Goal: Contribute content: Contribute content

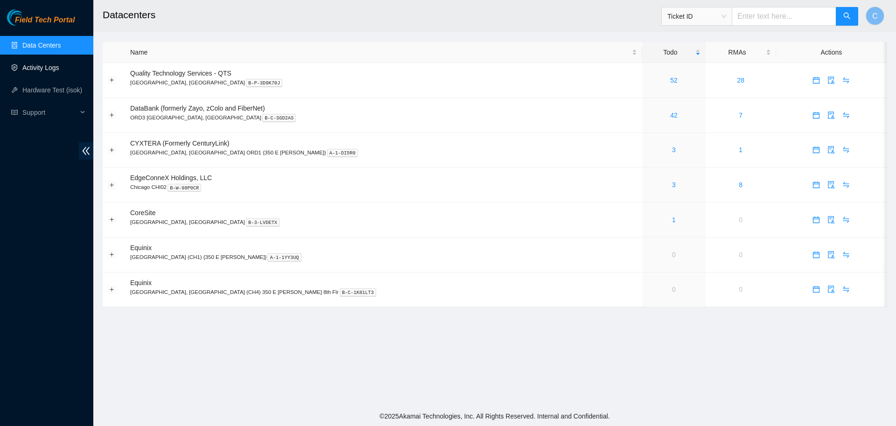
click at [50, 71] on link "Activity Logs" at bounding box center [40, 67] width 37 height 7
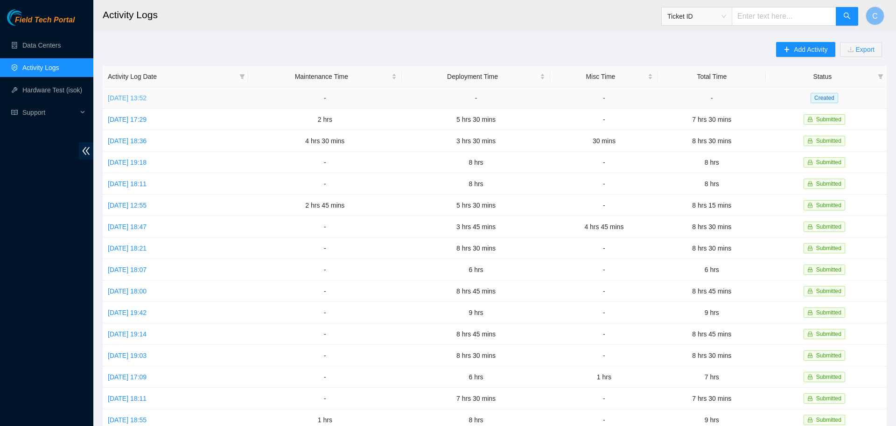
click at [147, 97] on link "[DATE] 13:52" at bounding box center [127, 97] width 39 height 7
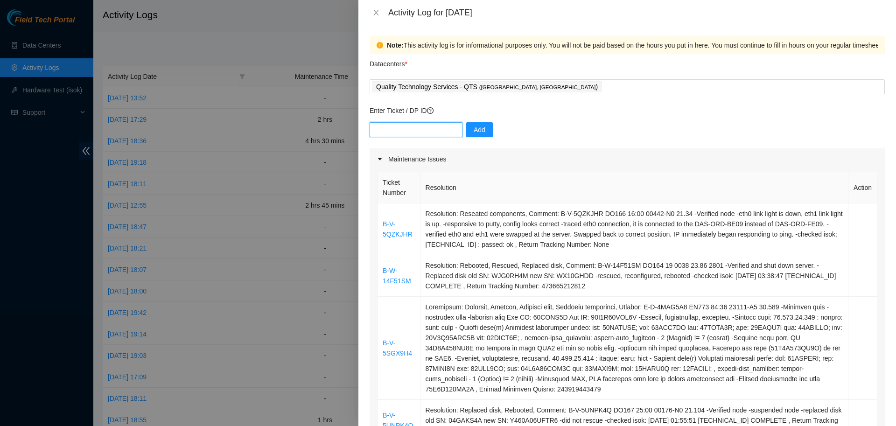
click at [405, 131] on input "text" at bounding box center [416, 129] width 93 height 15
type input "DP79616"
click at [478, 126] on span "Add" at bounding box center [480, 130] width 12 height 10
click at [402, 133] on input "text" at bounding box center [416, 129] width 93 height 15
paste input "DP83719"
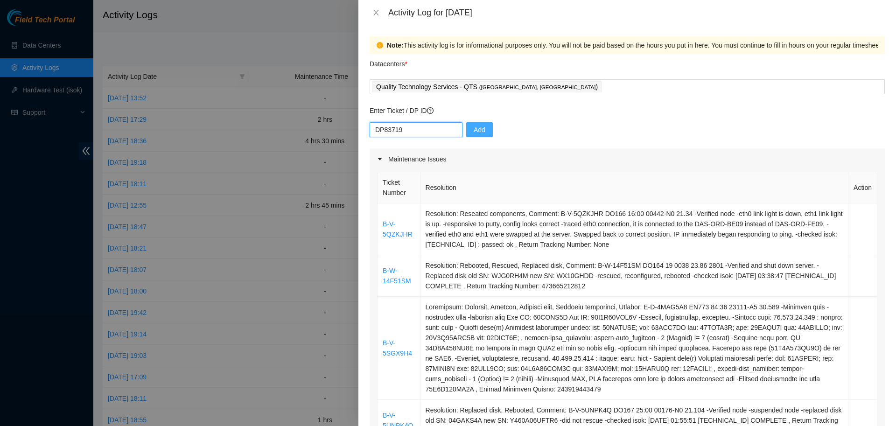
type input "DP83719"
click at [486, 127] on button "Add" at bounding box center [479, 129] width 27 height 15
click at [429, 127] on input "text" at bounding box center [416, 129] width 93 height 15
paste input "DP83720"
type input "DP83720"
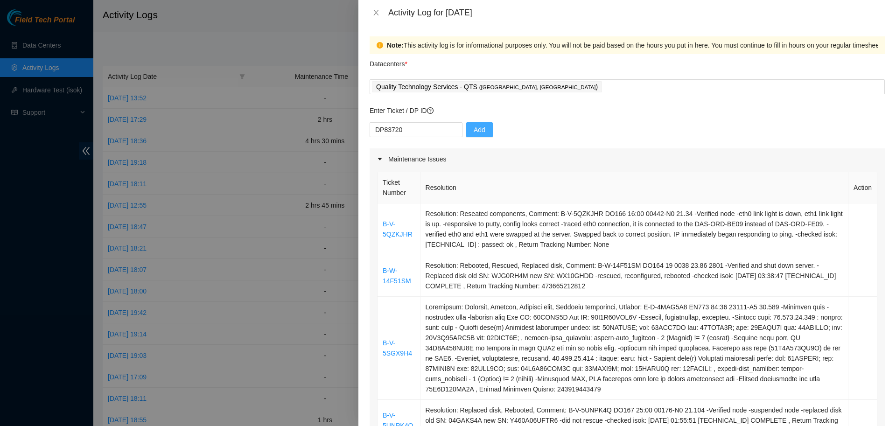
click at [467, 130] on button "Add" at bounding box center [479, 129] width 27 height 15
click at [413, 133] on input "text" at bounding box center [416, 129] width 93 height 15
paste input "DP83721"
type input "DP83721"
click at [474, 131] on span "Add" at bounding box center [480, 130] width 12 height 10
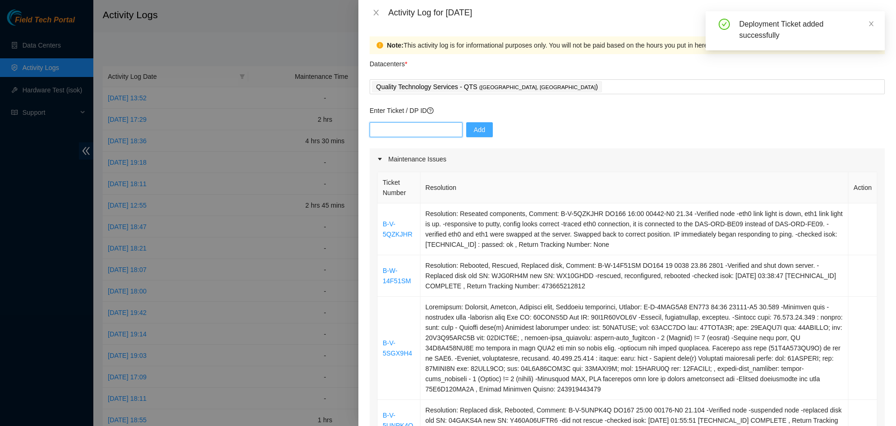
click at [406, 133] on input "text" at bounding box center [416, 129] width 93 height 15
paste input "DP83722"
type input "DP83722"
click at [474, 130] on span "Add" at bounding box center [480, 130] width 12 height 10
click at [430, 130] on input "text" at bounding box center [416, 129] width 93 height 15
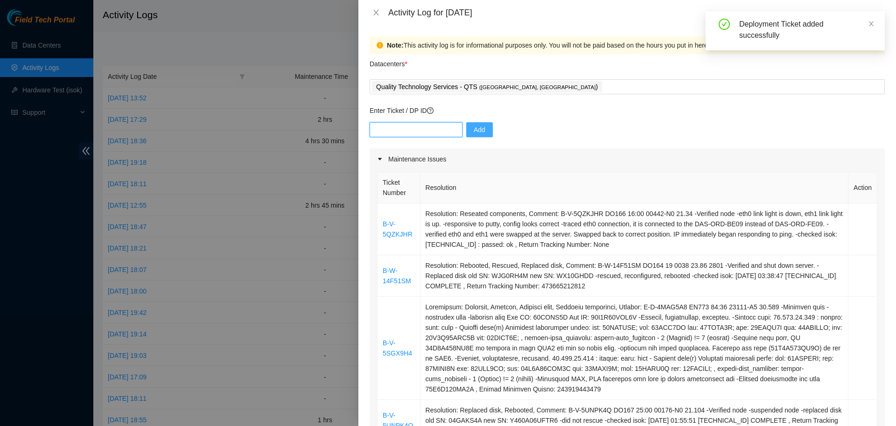
paste input "DP83723"
type input "DP83723"
click at [476, 125] on span "Add" at bounding box center [480, 130] width 12 height 10
click at [431, 130] on input "text" at bounding box center [416, 129] width 93 height 15
paste input "DP79613"
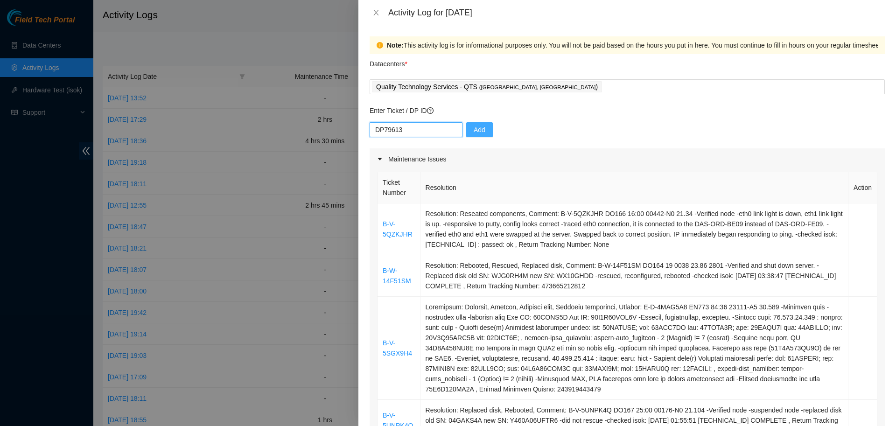
type input "DP79613"
click at [457, 128] on div "DP79613 Add" at bounding box center [627, 135] width 515 height 26
click at [474, 130] on span "Add" at bounding box center [480, 130] width 12 height 10
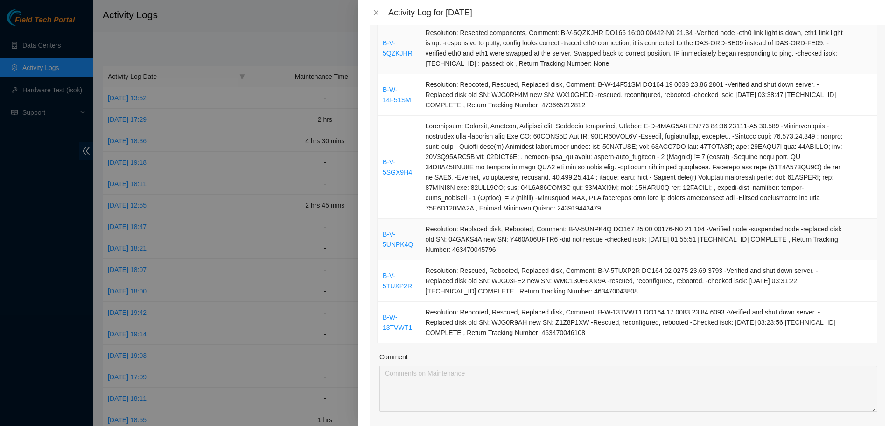
scroll to position [348, 0]
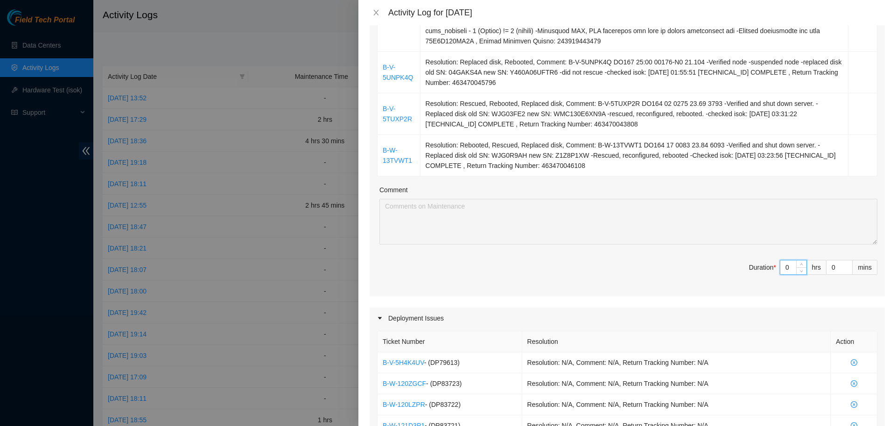
drag, startPoint x: 792, startPoint y: 265, endPoint x: 734, endPoint y: 265, distance: 58.3
click at [780, 265] on input "0" at bounding box center [793, 267] width 26 height 14
type input "5"
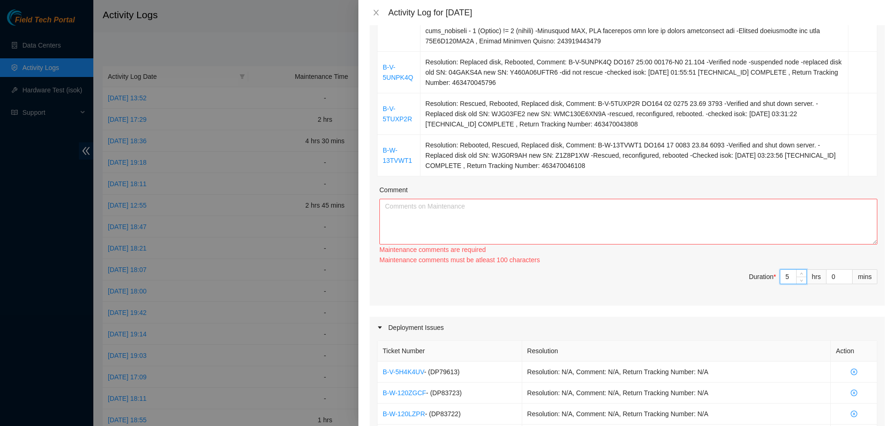
type input "5"
type input "1"
type input "15"
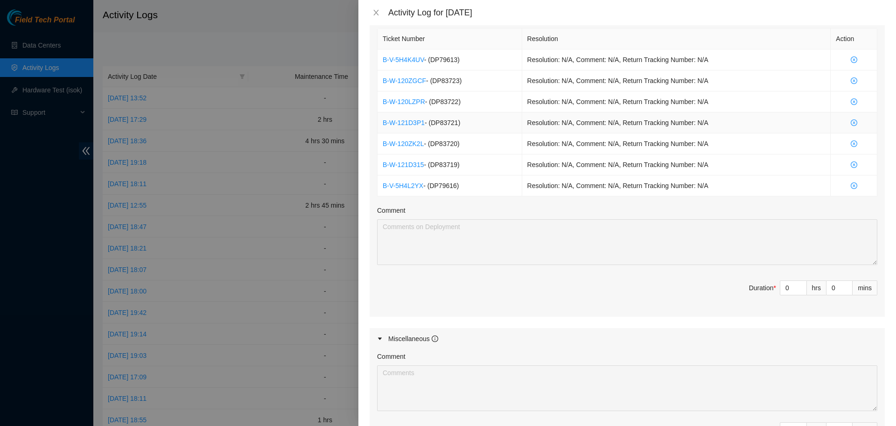
scroll to position [665, 0]
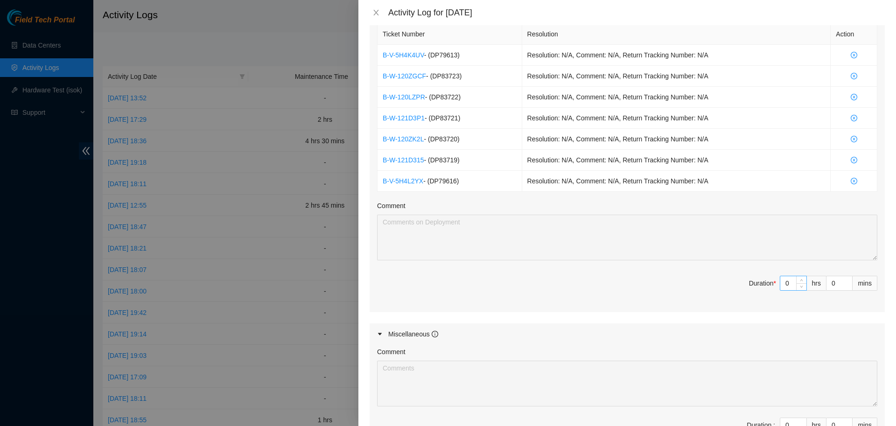
type input "15"
drag, startPoint x: 789, startPoint y: 283, endPoint x: 763, endPoint y: 285, distance: 25.3
click at [780, 285] on input "0" at bounding box center [793, 283] width 26 height 14
type input "3"
type input "8"
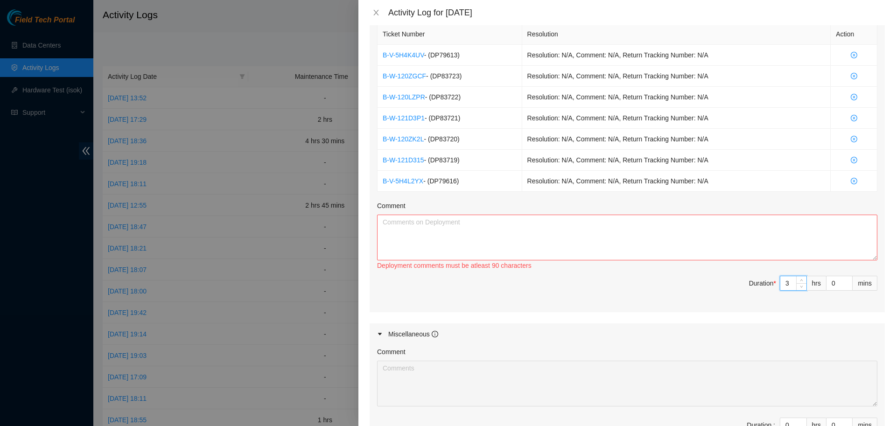
type input "3"
click at [720, 279] on span "Duration * 3 hrs 0 mins" at bounding box center [627, 289] width 500 height 26
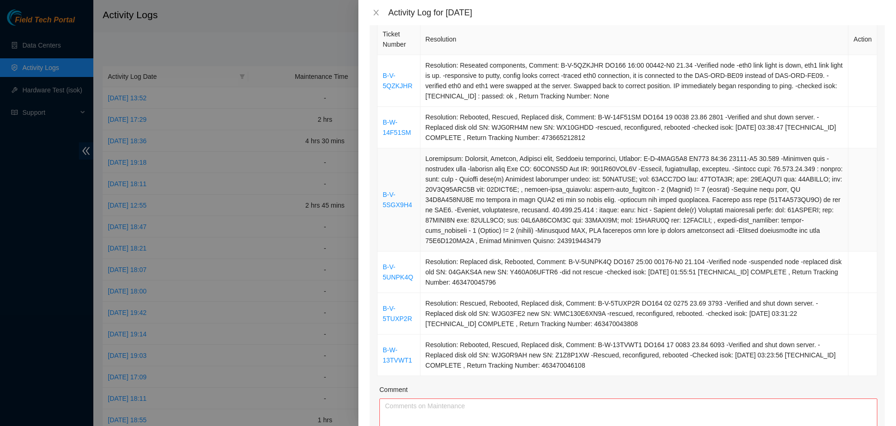
scroll to position [148, 0]
click at [609, 179] on td at bounding box center [634, 200] width 428 height 103
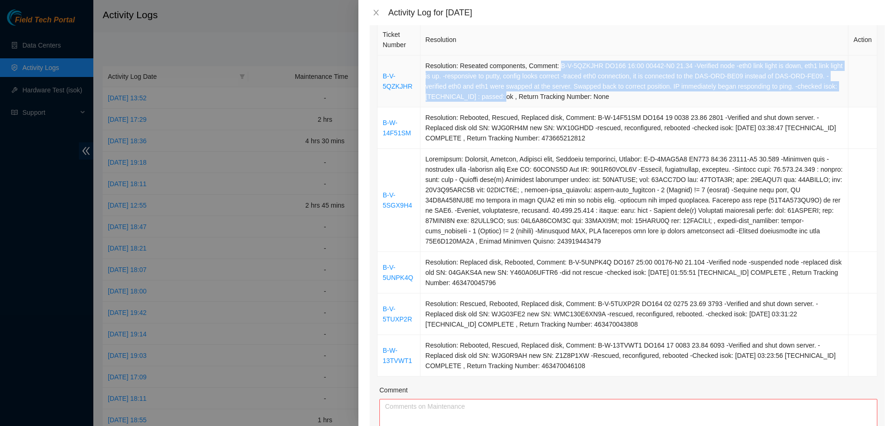
drag, startPoint x: 564, startPoint y: 65, endPoint x: 516, endPoint y: 98, distance: 58.8
click at [516, 98] on td "Resolution: Reseated components, Comment: B-V-5QZKJHR DO166 16:00 00442-N0 21.3…" at bounding box center [634, 82] width 428 height 52
copy td "B-V-5QZKJHR DO166 16:00 00442-N0 21.34 -Verified node -eth0 link light is down,…"
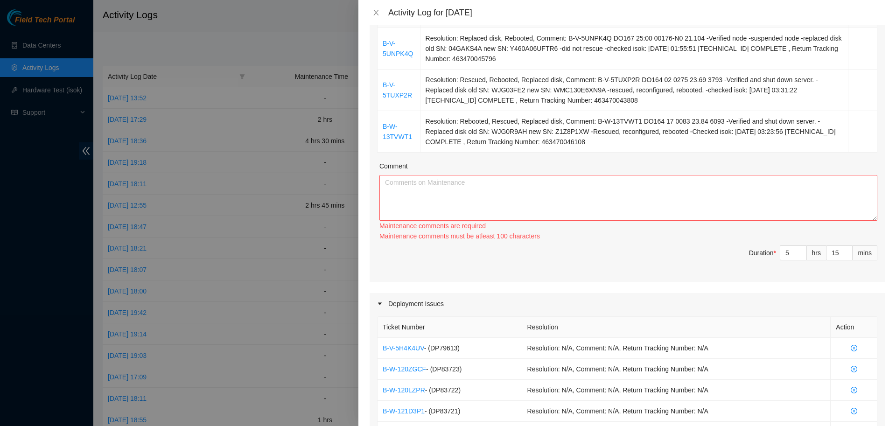
scroll to position [386, 0]
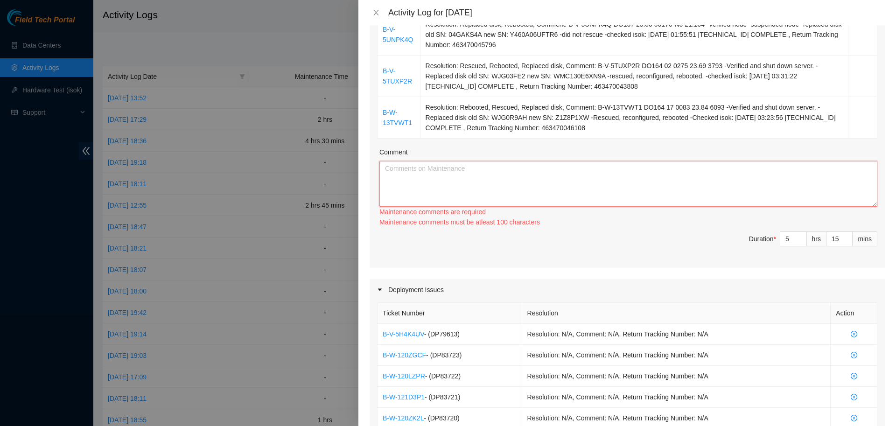
click at [498, 178] on textarea "Comment" at bounding box center [628, 184] width 498 height 46
paste textarea "B-V-5QZKJHR DO166 16:00 00442-N0 21.34 -Verified node -eth0 link light is down,…"
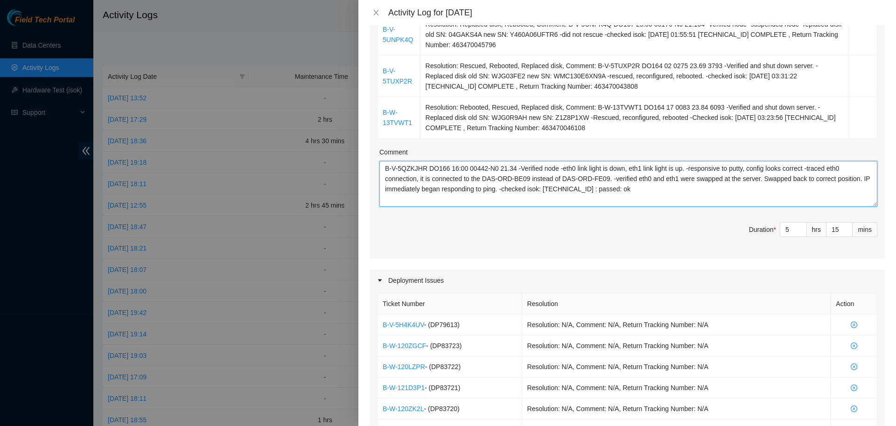
click at [630, 197] on textarea "B-V-5QZKJHR DO166 16:00 00442-N0 21.34 -Verified node -eth0 link light is down,…" at bounding box center [628, 184] width 498 height 46
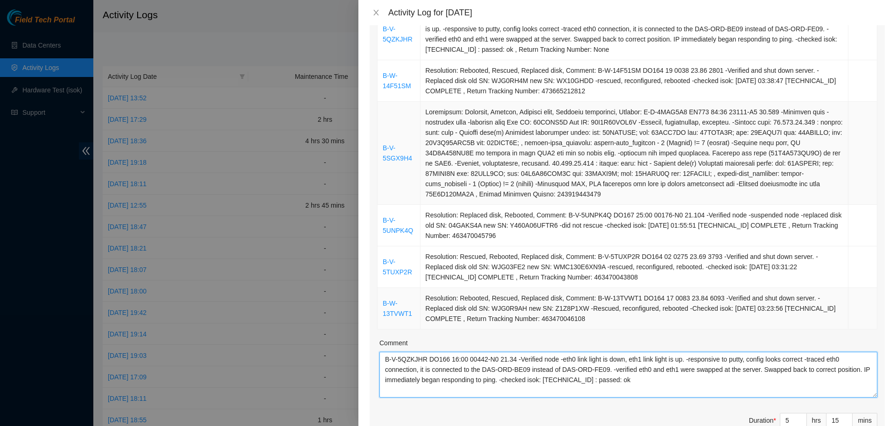
scroll to position [172, 0]
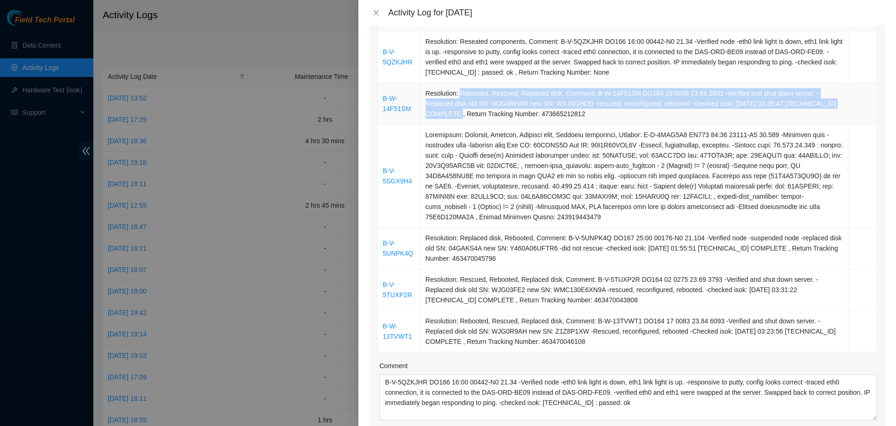
drag, startPoint x: 464, startPoint y: 92, endPoint x: 832, endPoint y: 103, distance: 367.4
click at [832, 103] on td "Resolution: Rebooted, Rescued, Replaced disk, Comment: B-W-14F51SM DO164 19 003…" at bounding box center [634, 104] width 428 height 42
copy td "Rebooted, Rescued, Replaced disk, Comment: B-W-14F51SM DO164 19 0038 23.86 2801…"
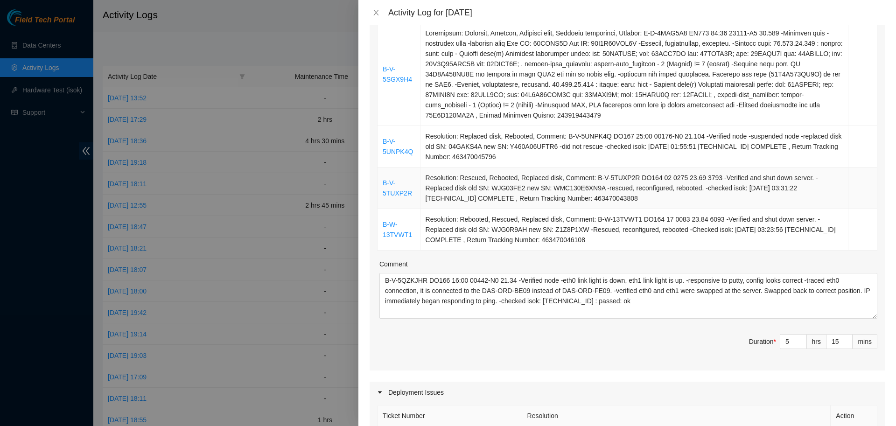
scroll to position [274, 0]
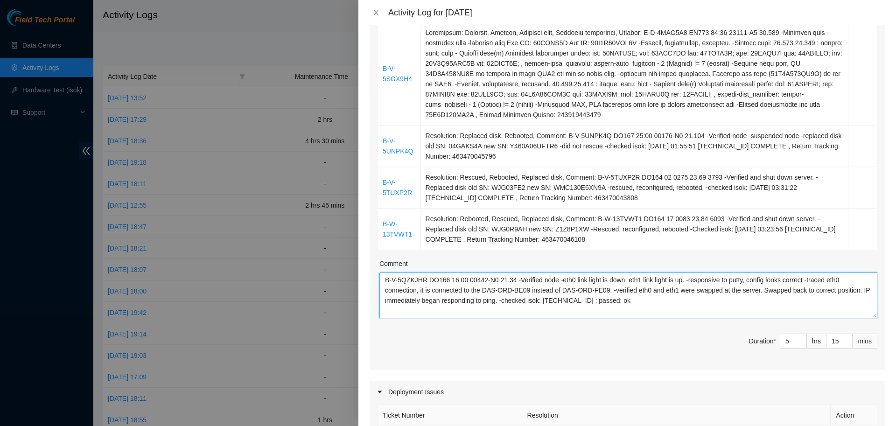
click at [627, 302] on textarea "B-V-5QZKJHR DO166 16:00 00442-N0 21.34 -Verified node -eth0 link light is down,…" at bounding box center [628, 296] width 498 height 46
paste textarea "Rebooted, Rescued, Replaced disk, Comment: B-W-14F51SM DO164 19 0038 23.86 2801…"
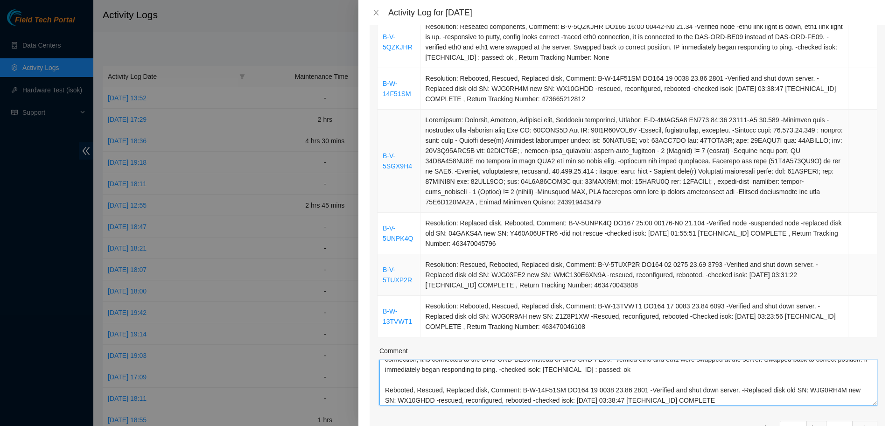
scroll to position [187, 0]
drag, startPoint x: 516, startPoint y: 392, endPoint x: 351, endPoint y: 376, distance: 165.5
click at [379, 376] on textarea "B-V-5QZKJHR DO166 16:00 00442-N0 21.34 -Verified node -eth0 link light is down,…" at bounding box center [628, 383] width 498 height 46
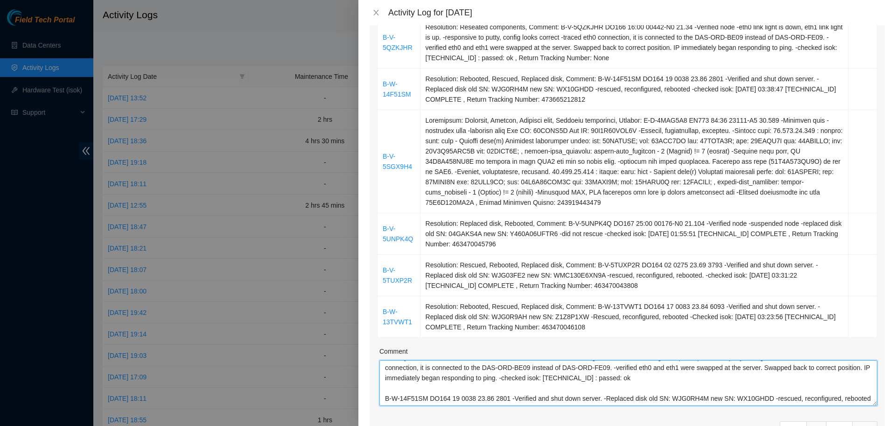
scroll to position [0, 0]
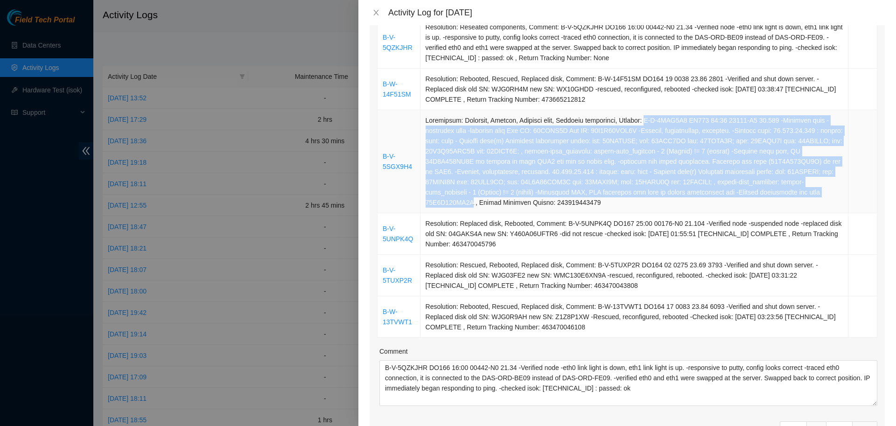
drag, startPoint x: 663, startPoint y: 119, endPoint x: 798, endPoint y: 191, distance: 152.2
click at [798, 191] on td at bounding box center [634, 161] width 428 height 103
copy td "B-V-5SGX9H4 DO174 05:00 00383-N0 22.180 -Verified node -suspended node -replace…"
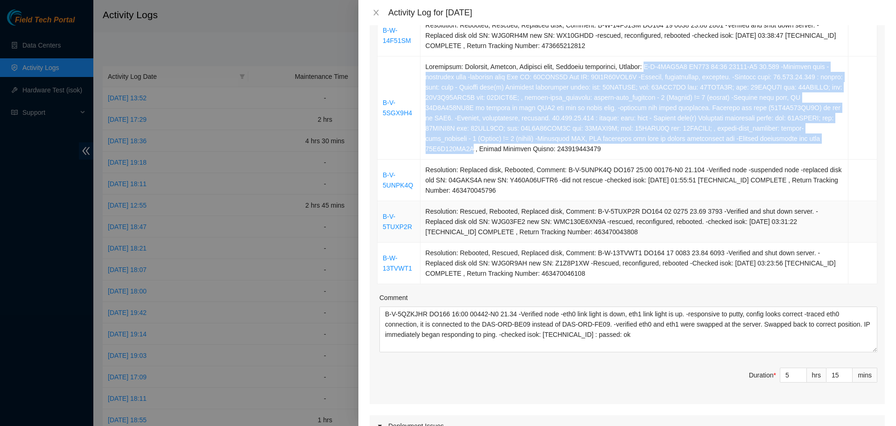
scroll to position [244, 0]
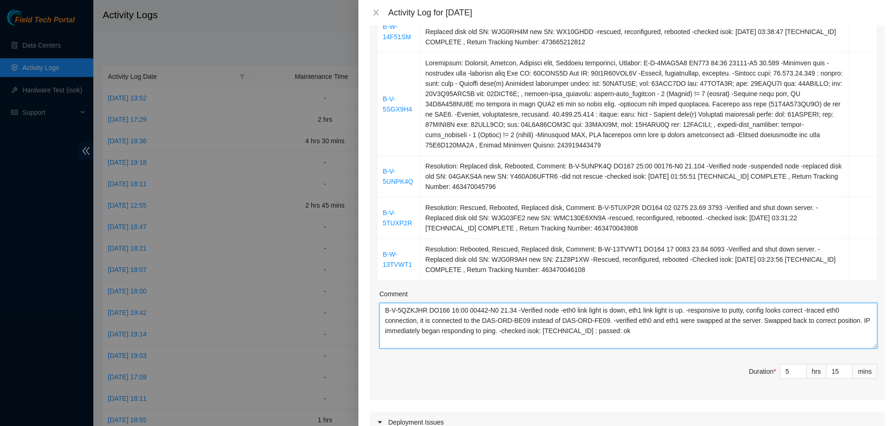
click at [632, 335] on textarea "B-V-5QZKJHR DO166 16:00 00442-N0 21.34 -Verified node -eth0 link light is down,…" at bounding box center [628, 326] width 498 height 46
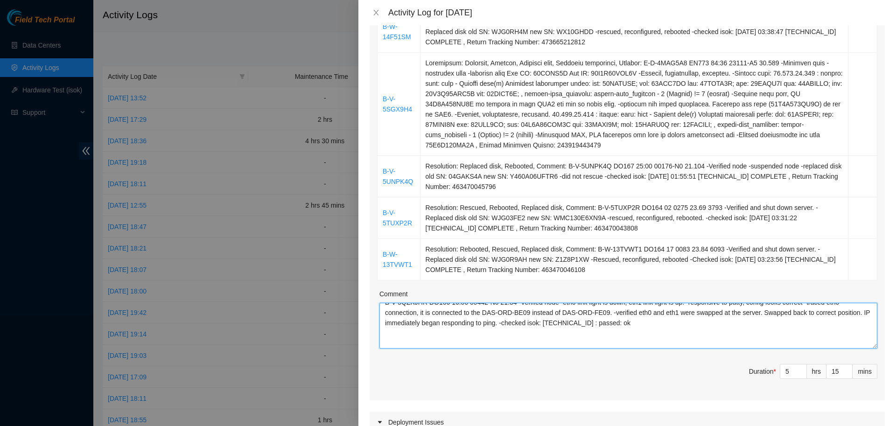
paste textarea "B-V-5SGX9H4 DO174 05:00 00383-N0 22.180 -Verified node -suspended node -replace…"
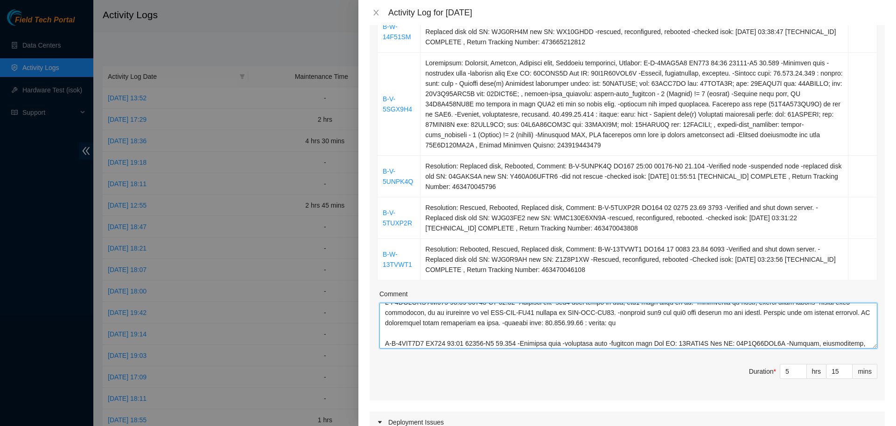
scroll to position [70, 0]
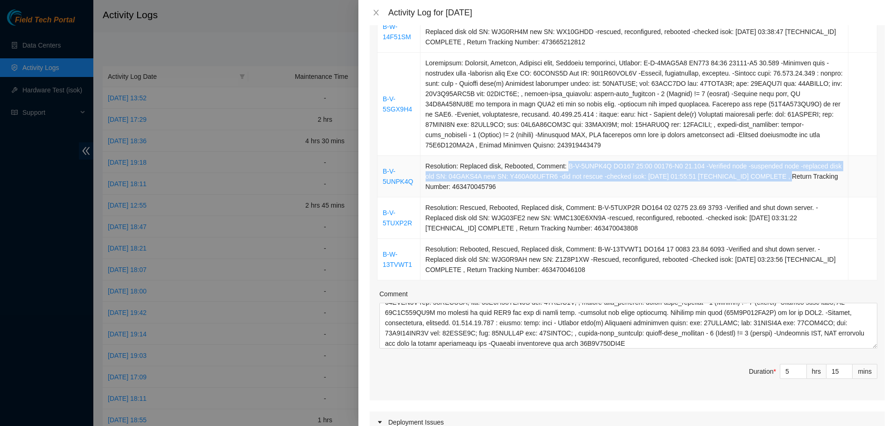
drag, startPoint x: 570, startPoint y: 166, endPoint x: 778, endPoint y: 172, distance: 208.2
click at [778, 172] on td "Resolution: Replaced disk, Rebooted, Comment: B-V-5UNPK4Q DO167 25:00 00176-N0 …" at bounding box center [634, 177] width 428 height 42
copy td "B-V-5UNPK4Q DO167 25:00 00176-N0 21.104 -Verified node -suspended node -replace…"
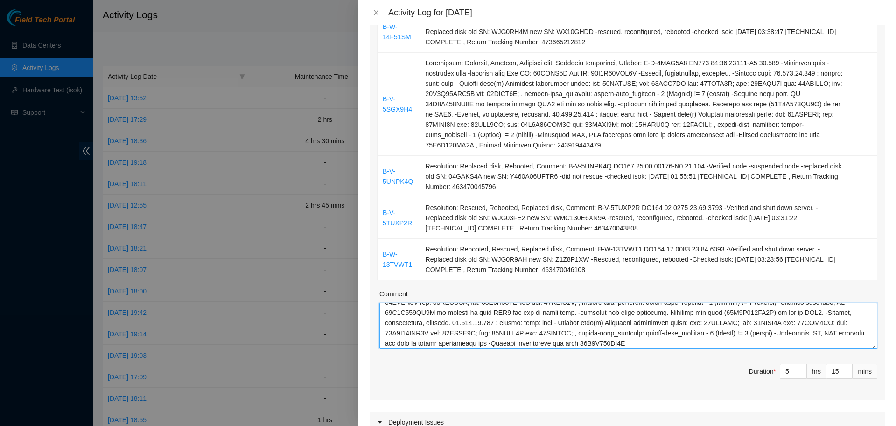
click at [637, 343] on textarea "Comment" at bounding box center [628, 326] width 498 height 46
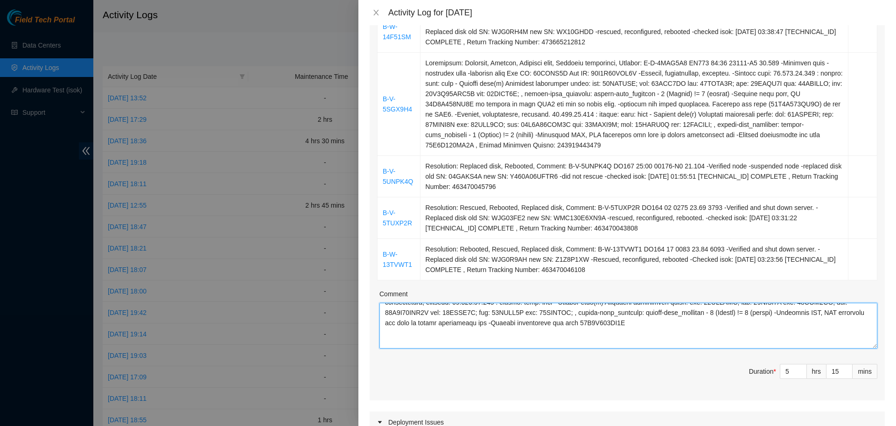
paste textarea "B-V-5UNPK4Q DO167 25:00 00176-N0 21.104 -Verified node -suspended node -replace…"
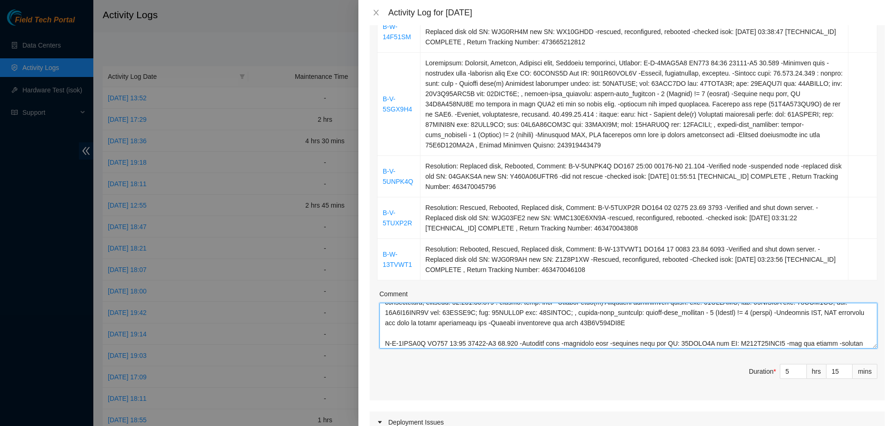
scroll to position [100, 0]
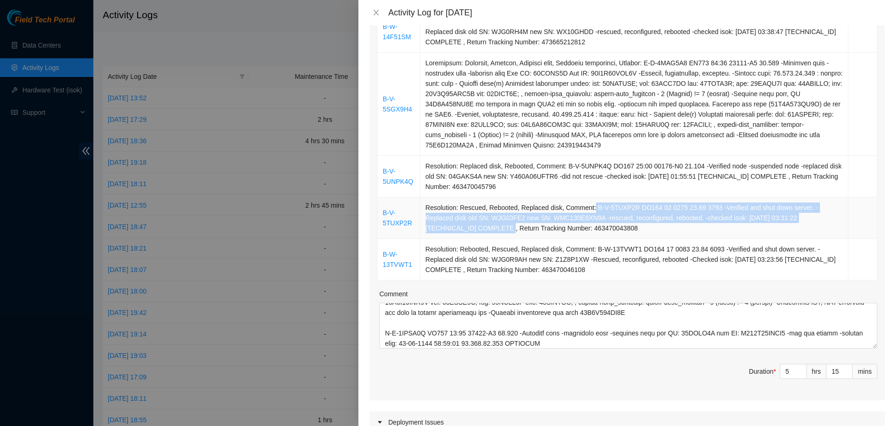
drag, startPoint x: 596, startPoint y: 208, endPoint x: 462, endPoint y: 230, distance: 135.3
click at [462, 230] on td "Resolution: Rescued, Rebooted, Replaced disk, Comment: B-V-5TUXP2R DO164 02 027…" at bounding box center [634, 218] width 428 height 42
copy td "B-V-5TUXP2R DO164 02 0275 23.69 3793 -Verified and shut down server. -Replaced …"
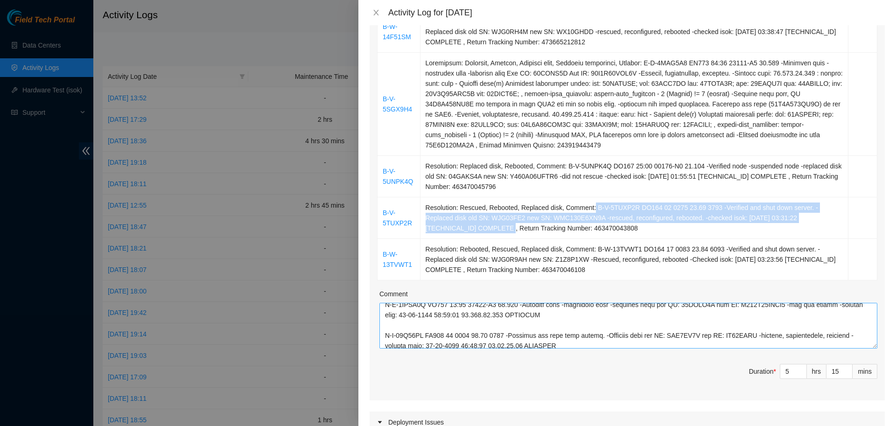
scroll to position [133, 0]
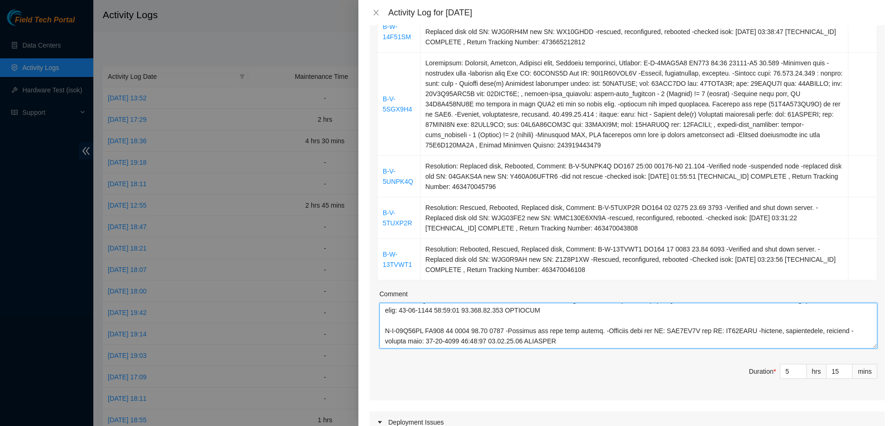
click at [561, 342] on textarea "Comment" at bounding box center [628, 326] width 498 height 46
paste textarea "B-V-5TUXP2R DO164 02 0275 23.69 3793 -Verified and shut down server. -Replaced …"
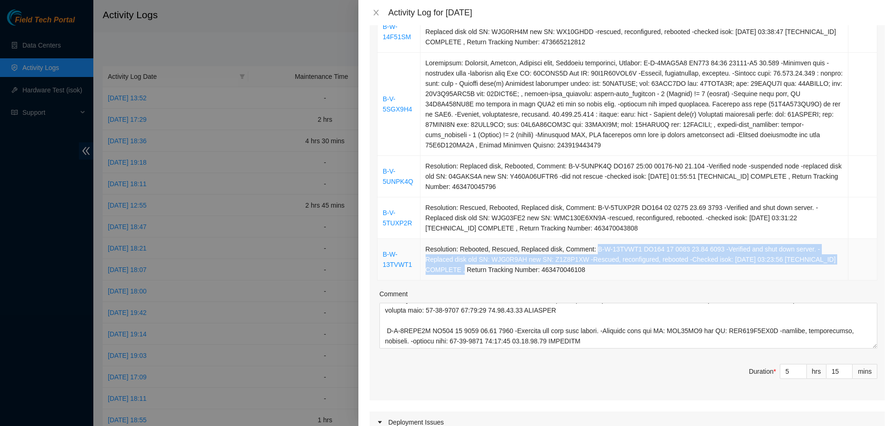
drag, startPoint x: 598, startPoint y: 249, endPoint x: 829, endPoint y: 261, distance: 231.8
click at [829, 261] on td "Resolution: Rebooted, Rescued, Replaced disk, Comment: B-W-13TVWT1 DO164 17 008…" at bounding box center [634, 260] width 428 height 42
copy td "B-W-13TVWT1 DO164 17 0083 23.84 6093 -Verified and shut down server. -Replaced …"
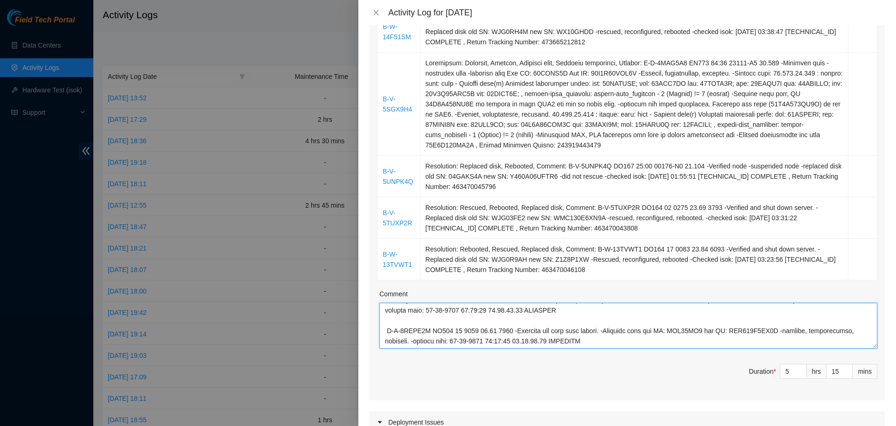
click at [594, 344] on textarea "Comment" at bounding box center [628, 326] width 498 height 46
paste textarea "B-W-13TVWT1 DO164 17 0083 23.84 6093 -Verified and shut down server. -Replaced …"
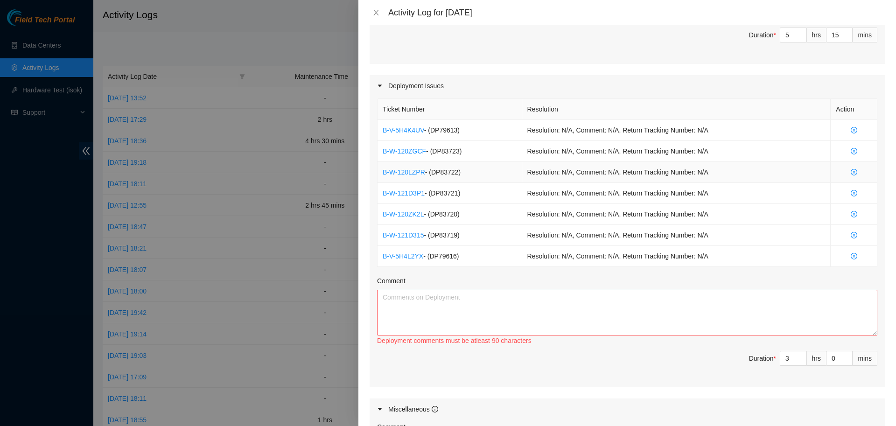
scroll to position [586, 0]
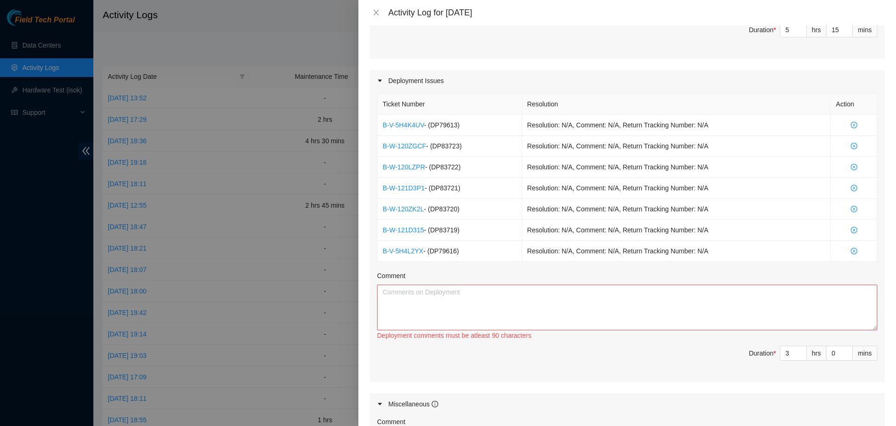
type textarea "B-V-5QZKJHR DO166 16:00 00442-N0 21.34 -Verified node -eth0 link light is down,…"
click at [495, 307] on textarea "Comment" at bounding box center [627, 308] width 500 height 46
click at [490, 313] on textarea "Comment" at bounding box center [627, 308] width 500 height 46
type textarea "S"
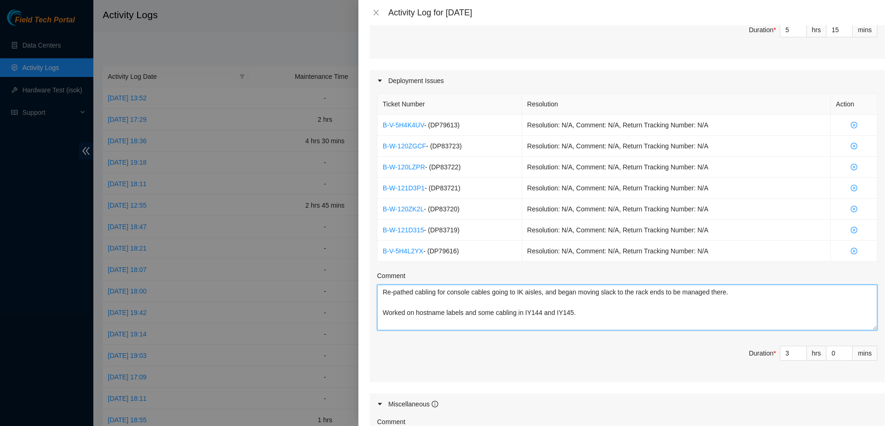
click at [492, 315] on textarea "Re-pathed cabling for console cables going to IK aisles, and began moving slack…" at bounding box center [627, 308] width 500 height 46
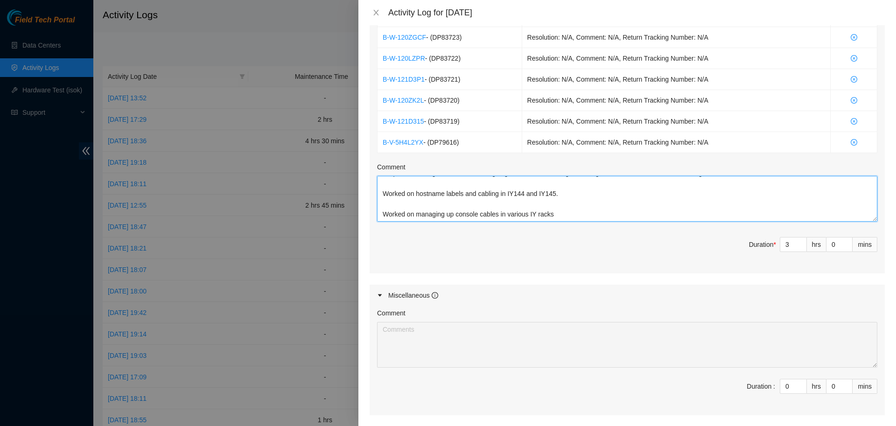
scroll to position [0, 0]
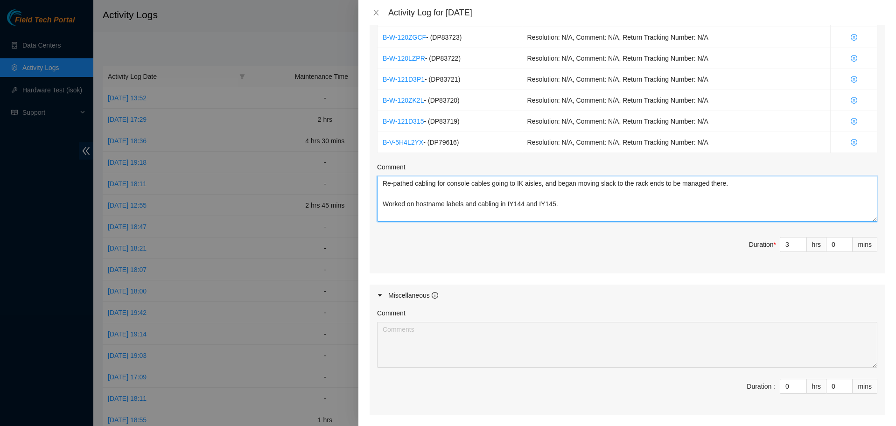
click at [576, 204] on textarea "Re-pathed cabling for console cables going to IK aisles, and began moving slack…" at bounding box center [627, 199] width 500 height 46
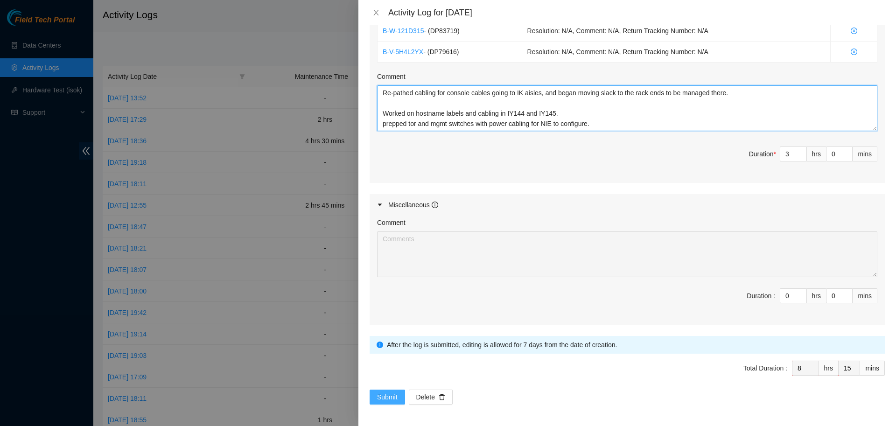
type textarea "Re-pathed cabling for console cables going to IK aisles, and began moving slack…"
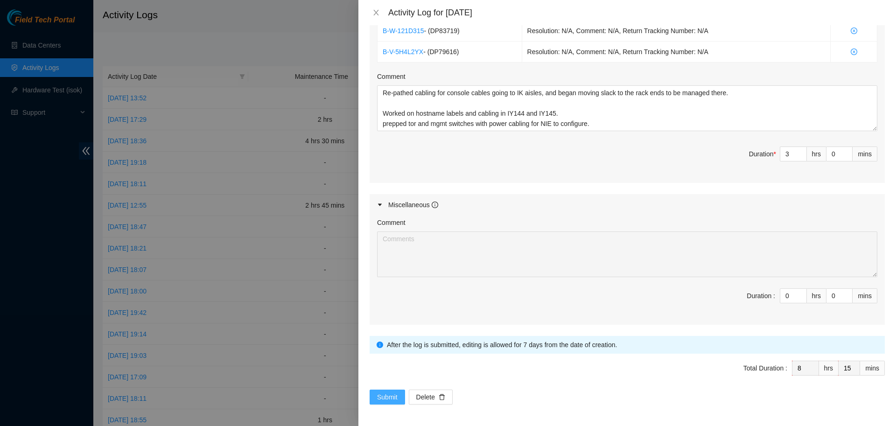
click at [385, 398] on span "Submit" at bounding box center [387, 397] width 21 height 10
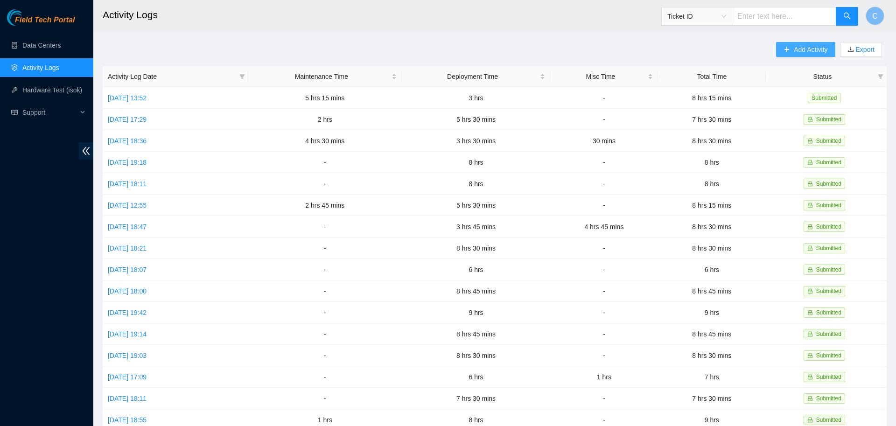
click at [792, 49] on button "Add Activity" at bounding box center [805, 49] width 59 height 15
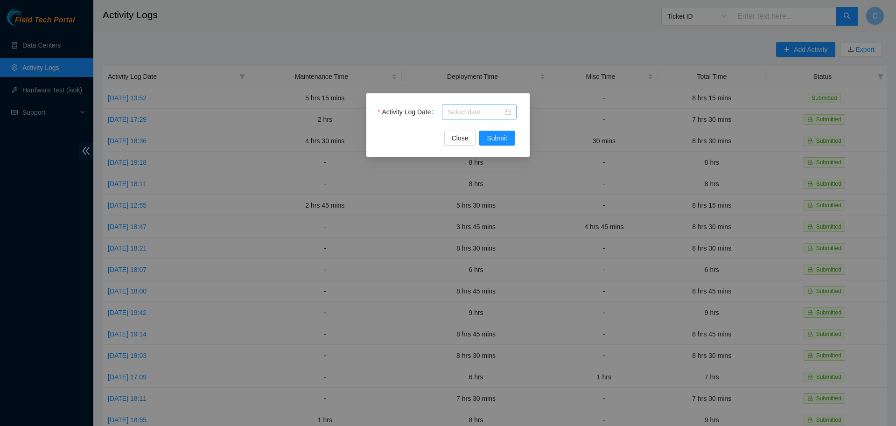
click at [476, 109] on input "Activity Log Date" at bounding box center [475, 112] width 55 height 10
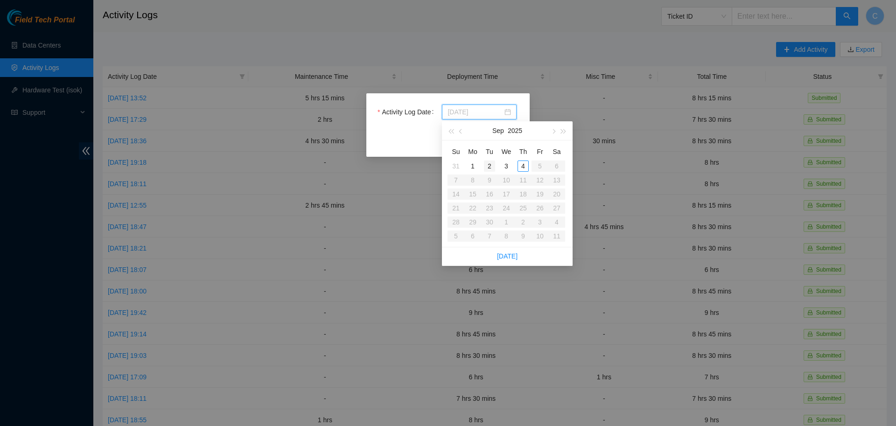
type input "[DATE]"
click at [490, 165] on div "2" at bounding box center [489, 166] width 11 height 11
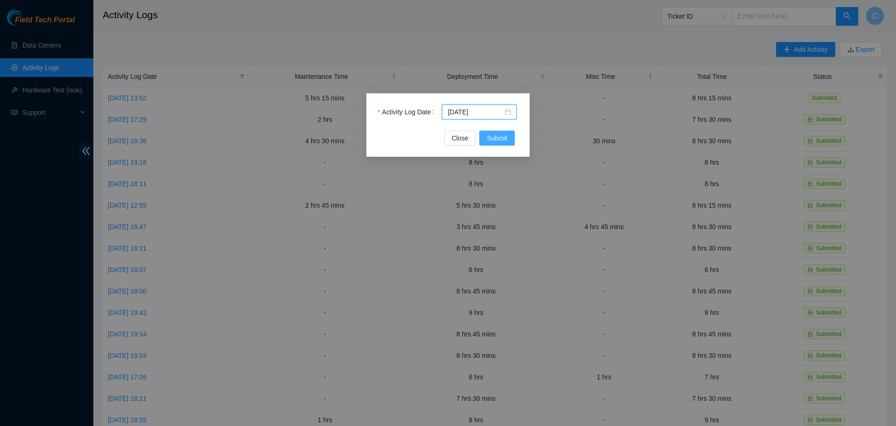
click at [509, 141] on button "Submit" at bounding box center [496, 138] width 35 height 15
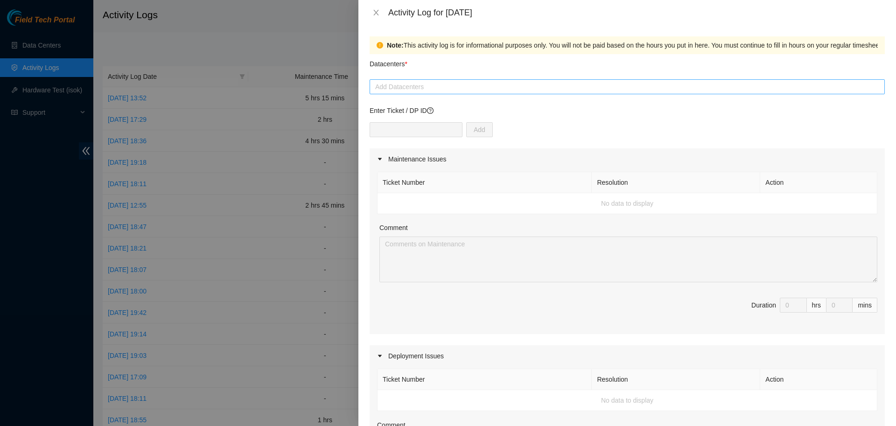
click at [425, 86] on div at bounding box center [627, 86] width 511 height 11
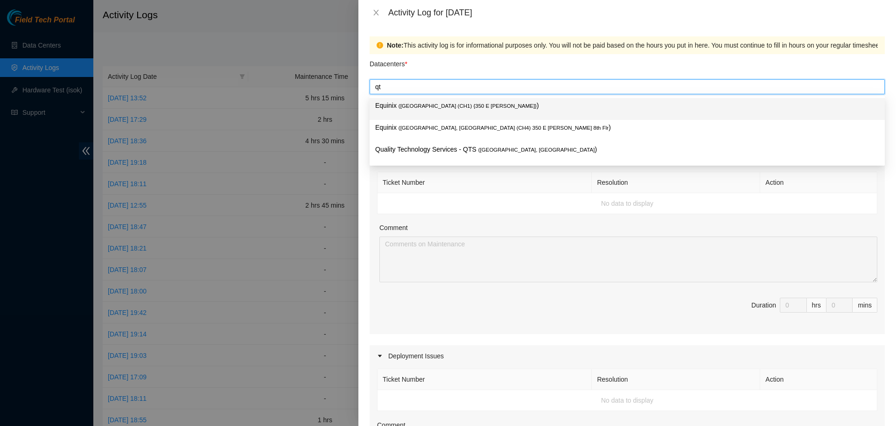
type input "qts"
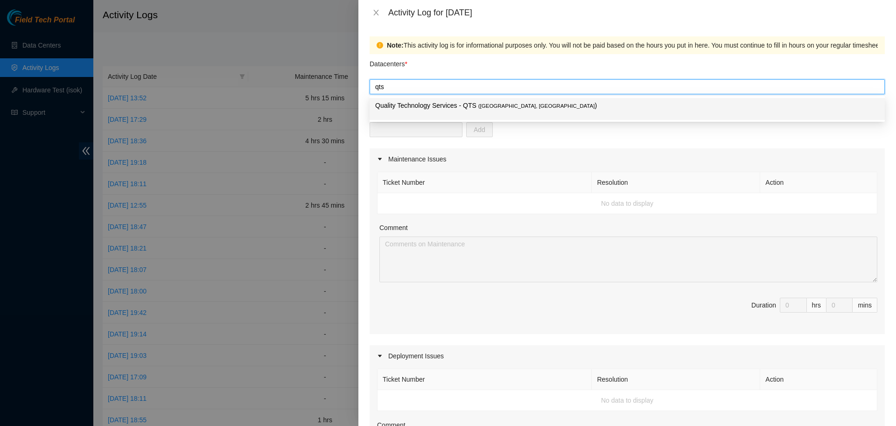
click at [427, 108] on p "Quality Technology Services - QTS ( [GEOGRAPHIC_DATA], [GEOGRAPHIC_DATA] )" at bounding box center [627, 105] width 504 height 11
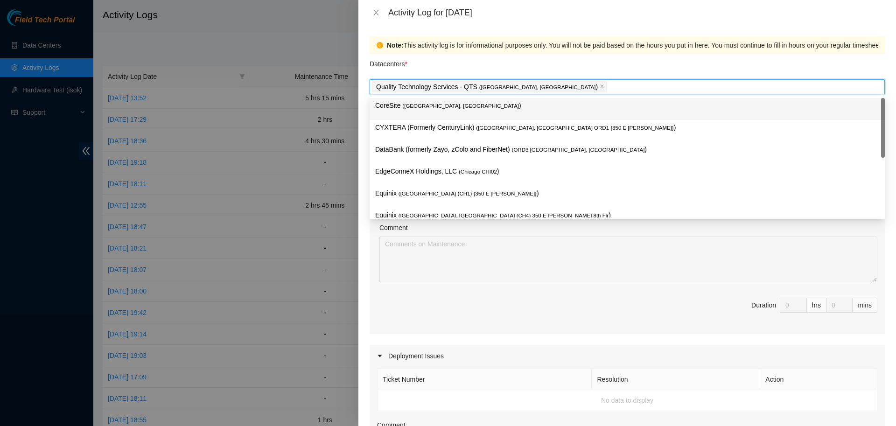
click at [551, 68] on div "Datacenters *" at bounding box center [627, 66] width 515 height 25
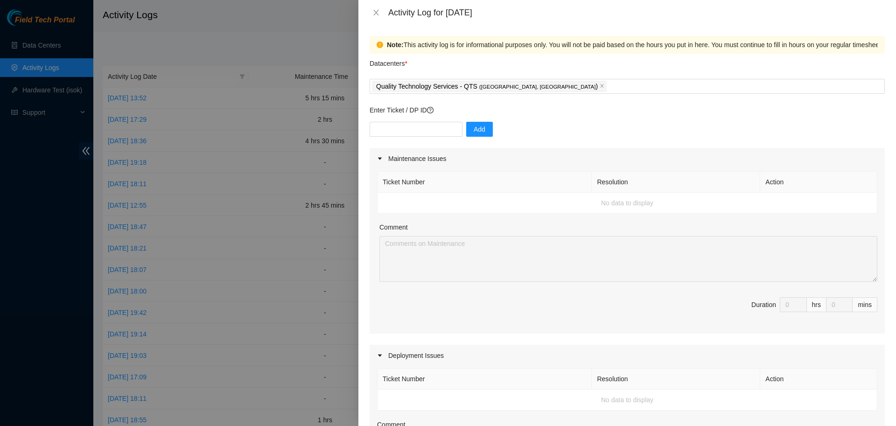
scroll to position [0, 0]
click at [428, 129] on input "text" at bounding box center [416, 129] width 93 height 15
paste input "DP77230"
type input "DP77230"
click at [479, 124] on button "Add" at bounding box center [479, 129] width 27 height 15
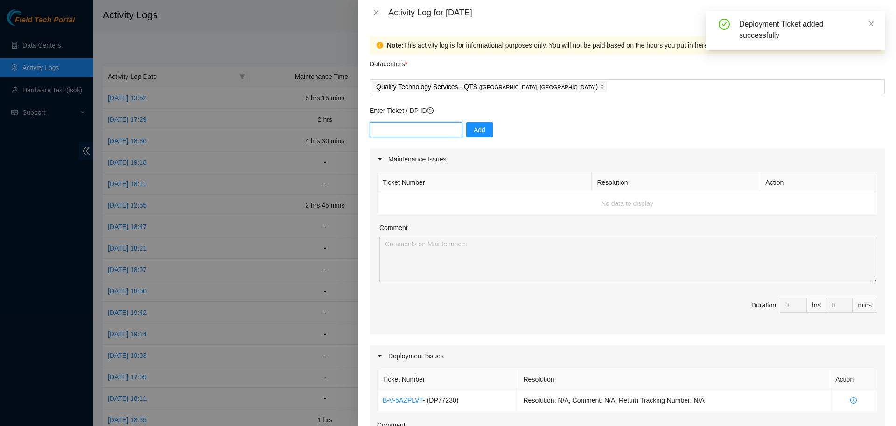
click at [429, 134] on input "text" at bounding box center [416, 129] width 93 height 15
paste input "DP77231"
type input "DP77231"
click at [474, 128] on span "Add" at bounding box center [480, 130] width 12 height 10
click at [416, 127] on input "text" at bounding box center [416, 129] width 93 height 15
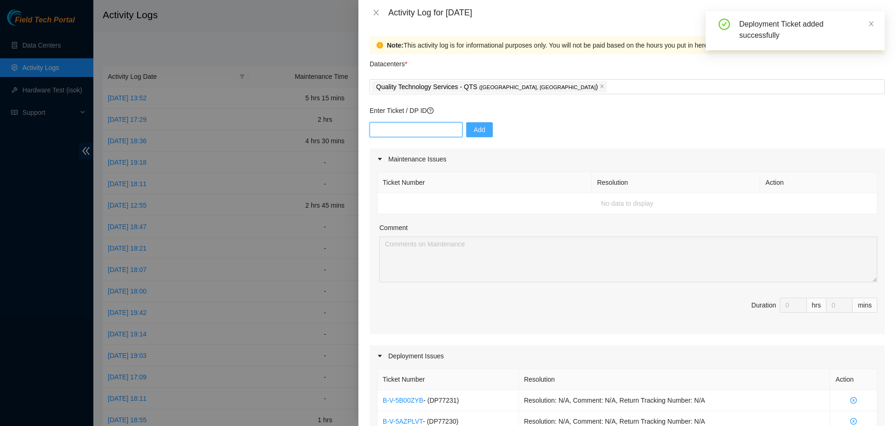
paste input "DP77232"
type input "DP77232"
click at [478, 133] on span "Add" at bounding box center [480, 130] width 12 height 10
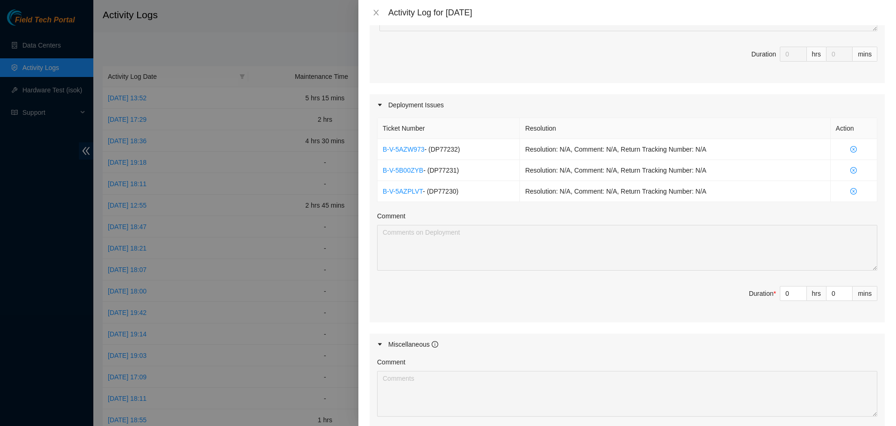
scroll to position [256, 0]
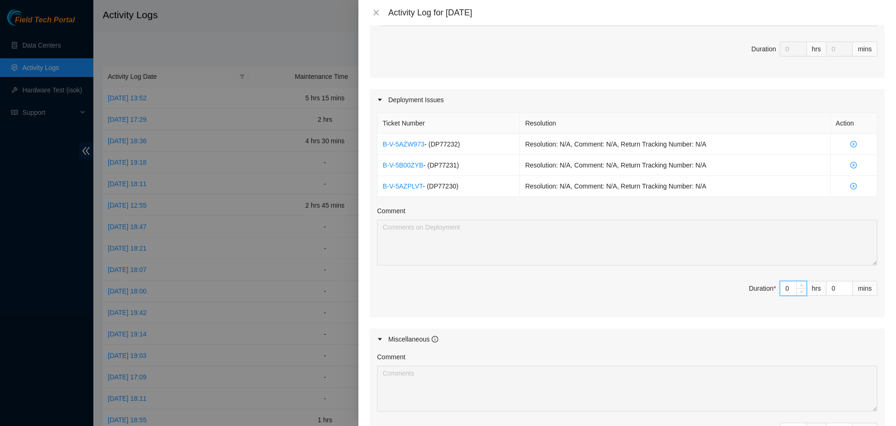
drag, startPoint x: 790, startPoint y: 289, endPoint x: 756, endPoint y: 299, distance: 35.0
click at [780, 295] on input "0" at bounding box center [793, 288] width 26 height 14
type input "7"
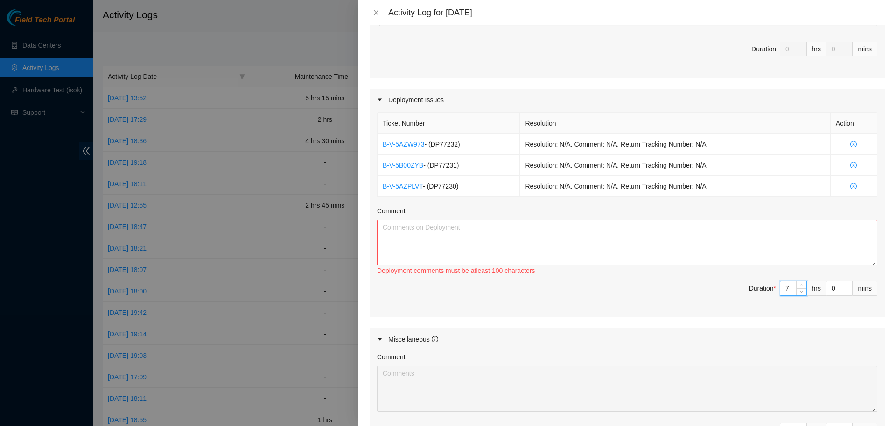
type input "7"
click at [708, 232] on textarea "Comment" at bounding box center [627, 243] width 500 height 46
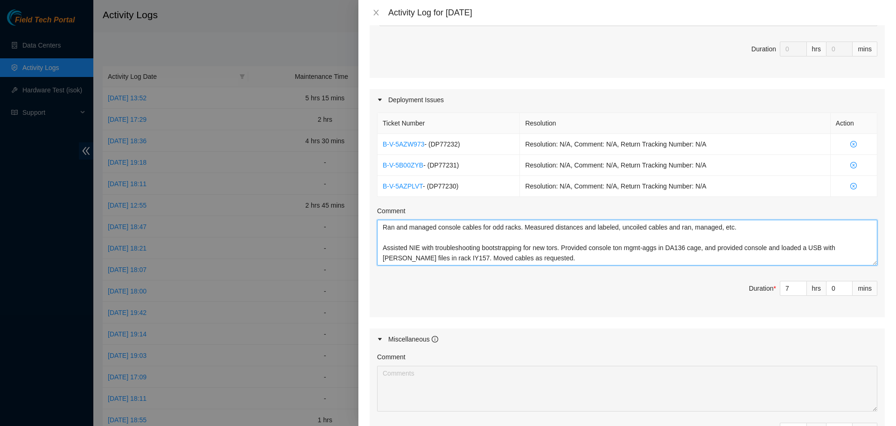
scroll to position [19, 0]
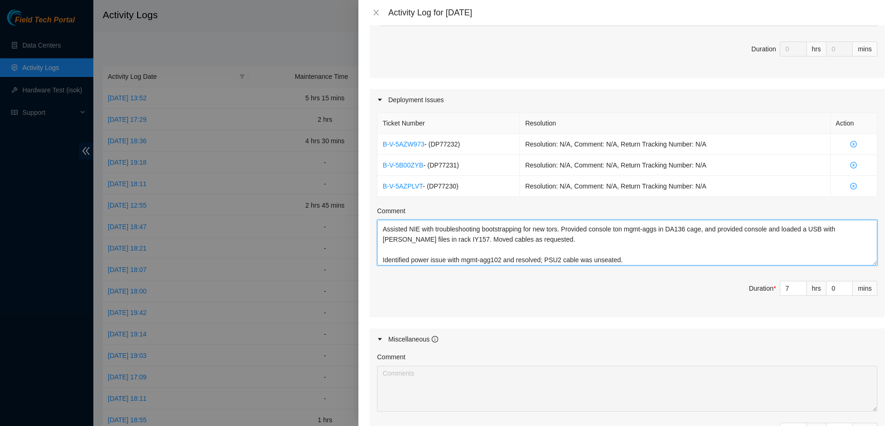
type textarea "Ran and managed console cables for odd racks. Measured distances and labeled, u…"
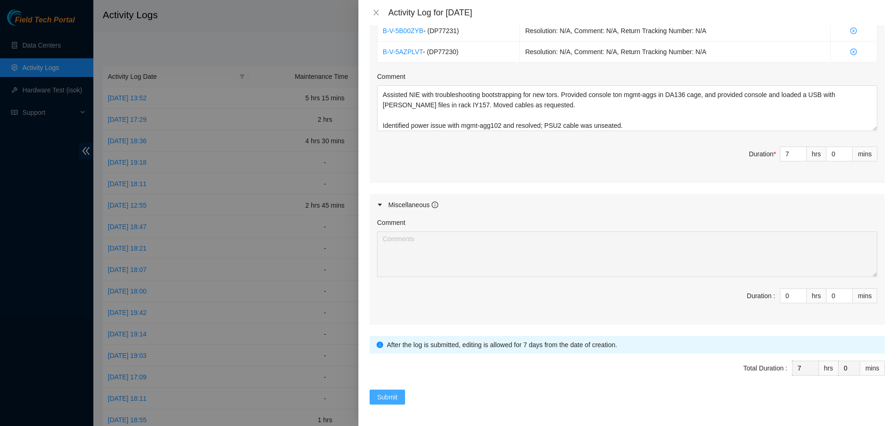
click at [384, 394] on span "Submit" at bounding box center [387, 397] width 21 height 10
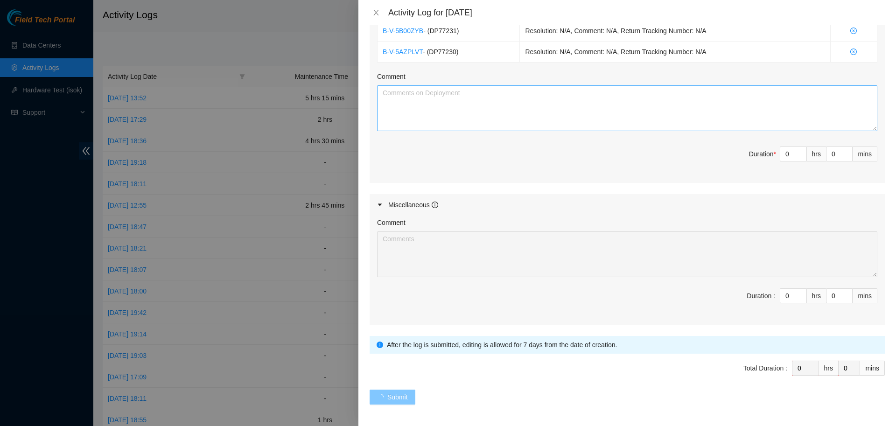
scroll to position [0, 0]
